Goal: Complete application form

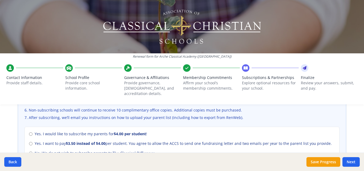
scroll to position [230, 0]
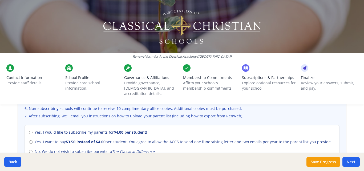
click at [54, 129] on span "Yes. I would like to subscribe my parents for $4.00 per student !" at bounding box center [91, 131] width 112 height 5
click at [32, 130] on input "Yes. I would like to subscribe my parents for $4.00 per student !" at bounding box center [30, 131] width 3 height 3
radio input "true"
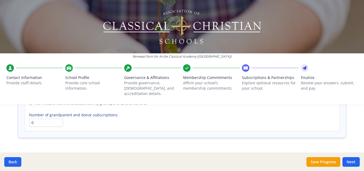
scroll to position [438, 0]
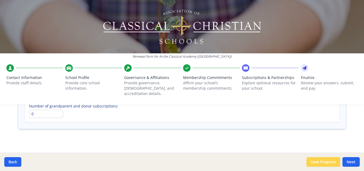
click at [325, 160] on button "Save Progress" at bounding box center [323, 162] width 34 height 10
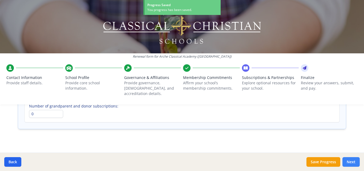
click at [352, 160] on button "Next" at bounding box center [350, 162] width 17 height 10
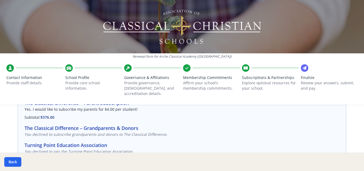
scroll to position [75, 0]
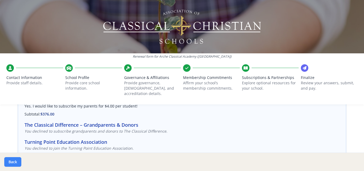
click at [16, 161] on button "Back" at bounding box center [12, 162] width 17 height 10
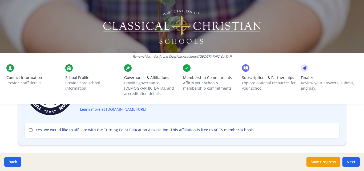
click at [31, 127] on label "Yes, we would like to affiliate with the Turning Point Education Association. T…" at bounding box center [182, 129] width 306 height 5
click at [31, 128] on input "Yes, we would like to affiliate with the Turning Point Education Association. T…" at bounding box center [30, 129] width 3 height 3
checkbox input "true"
click at [353, 163] on button "Next" at bounding box center [350, 162] width 17 height 10
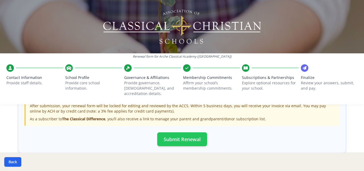
scroll to position [208, 0]
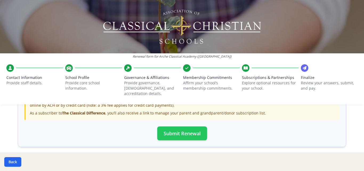
click at [184, 127] on button "Submit Renewal" at bounding box center [182, 133] width 50 height 14
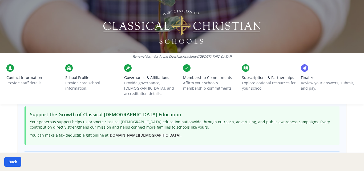
scroll to position [128, 0]
